Goal: Find specific page/section: Find specific page/section

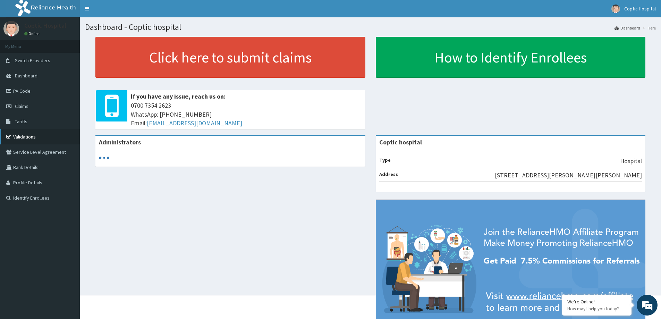
drag, startPoint x: 25, startPoint y: 135, endPoint x: 30, endPoint y: 136, distance: 4.5
click at [25, 136] on link "Validations" at bounding box center [40, 136] width 80 height 15
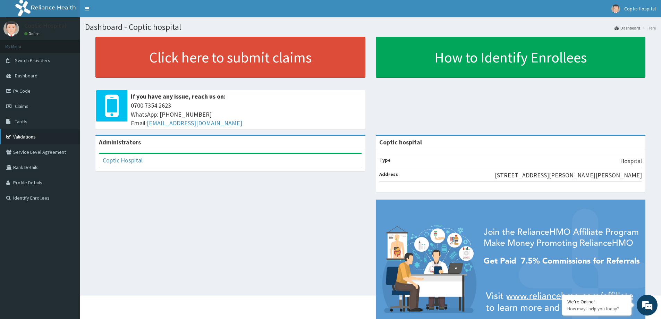
click at [32, 133] on link "Validations" at bounding box center [40, 136] width 80 height 15
click at [54, 134] on link "Validations" at bounding box center [40, 136] width 80 height 15
